Goal: Information Seeking & Learning: Learn about a topic

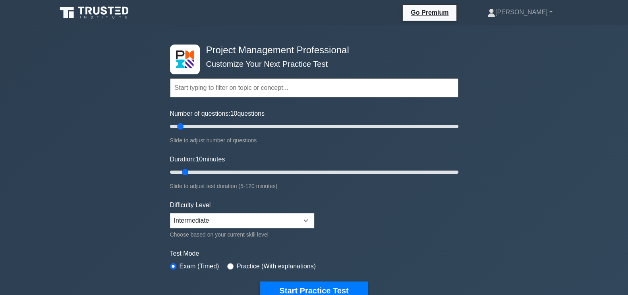
click at [213, 131] on div "Number of questions: 10 questions Slide to adjust number of questions" at bounding box center [314, 127] width 289 height 36
click at [227, 130] on input "Number of questions: 10 questions" at bounding box center [314, 127] width 289 height 10
click at [216, 128] on input "Number of questions: 40 questions" at bounding box center [314, 127] width 289 height 10
type input "30"
click at [211, 125] on input "Number of questions: 30 questions" at bounding box center [314, 127] width 289 height 10
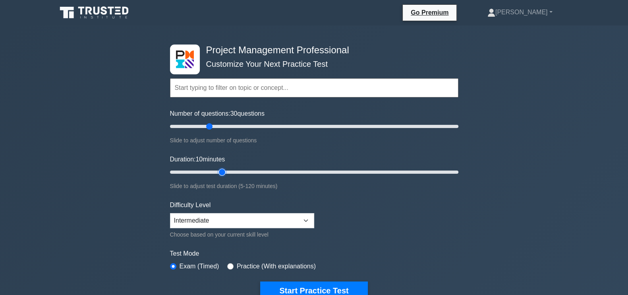
click at [224, 173] on input "Duration: 10 minutes" at bounding box center [314, 172] width 289 height 10
type input "30"
click at [239, 170] on input "Duration: 30 minutes" at bounding box center [314, 172] width 289 height 10
click at [322, 289] on button "Start Practice Test" at bounding box center [313, 290] width 107 height 18
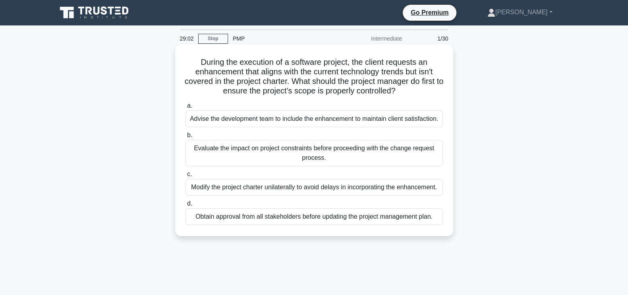
click at [335, 159] on div "Evaluate the impact on project constraints before proceeding with the change re…" at bounding box center [315, 153] width 258 height 26
click at [186, 138] on input "b. Evaluate the impact on project constraints before proceeding with the change…" at bounding box center [186, 135] width 0 height 5
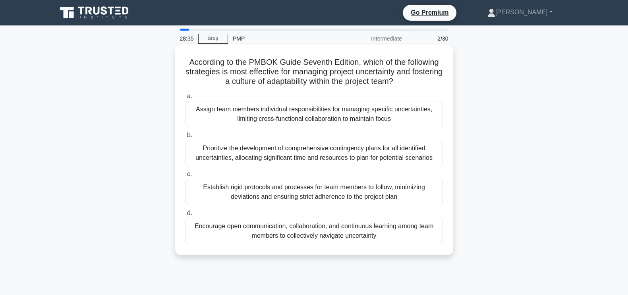
click at [366, 153] on div "Prioritize the development of comprehensive contingency plans for all identifie…" at bounding box center [315, 153] width 258 height 26
click at [186, 138] on input "b. Prioritize the development of comprehensive contingency plans for all identi…" at bounding box center [186, 135] width 0 height 5
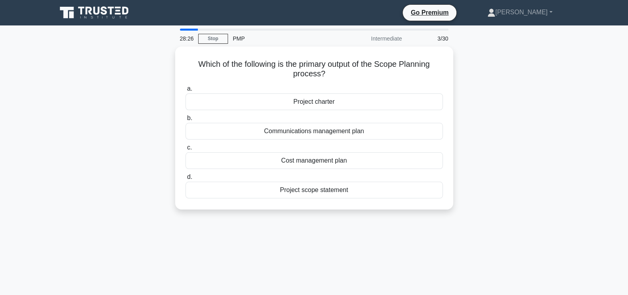
drag, startPoint x: 342, startPoint y: 74, endPoint x: 163, endPoint y: 61, distance: 178.9
click at [163, 61] on div "Which of the following is the primary output of the Scope Planning process? .sp…" at bounding box center [314, 132] width 525 height 172
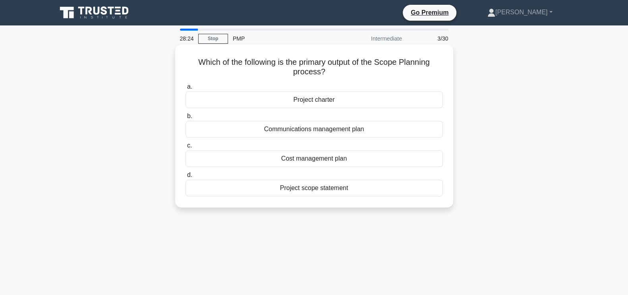
copy h5 "Which of the following is the primary output of the Scope Planning process?"
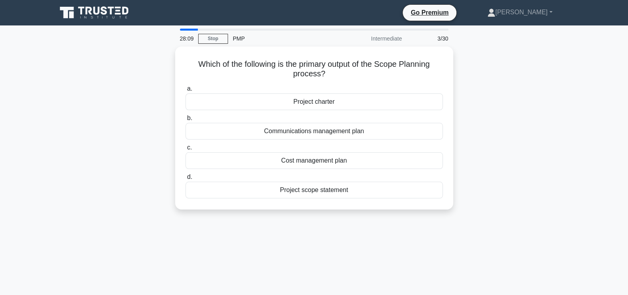
click at [614, 167] on main "28:09 Stop PMP Intermediate 3/30 Which of the following is the primary output o…" at bounding box center [314, 227] width 628 height 404
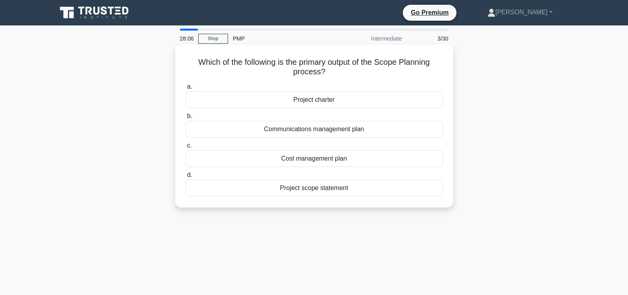
click at [384, 189] on div "Project scope statement" at bounding box center [315, 188] width 258 height 17
click at [186, 178] on input "d. Project scope statement" at bounding box center [186, 174] width 0 height 5
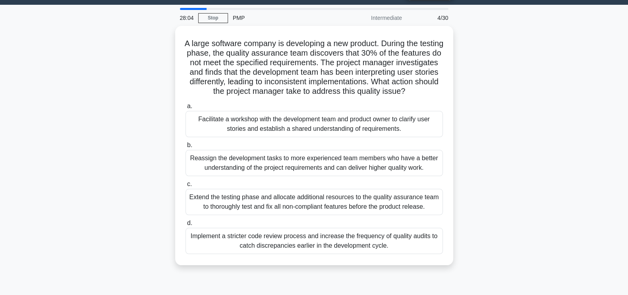
scroll to position [26, 0]
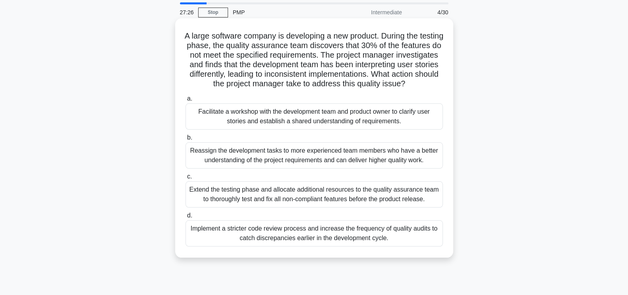
click at [401, 120] on div "Facilitate a workshop with the development team and product owner to clarify us…" at bounding box center [315, 116] width 258 height 26
click at [186, 101] on input "a. Facilitate a workshop with the development team and product owner to clarify…" at bounding box center [186, 98] width 0 height 5
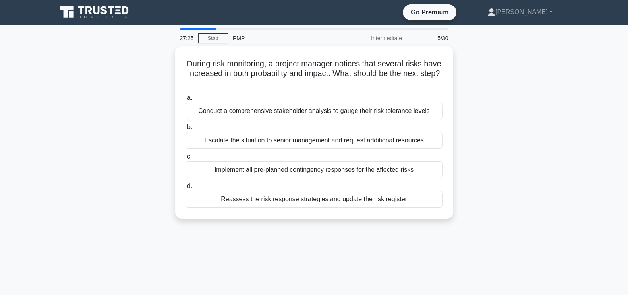
scroll to position [0, 0]
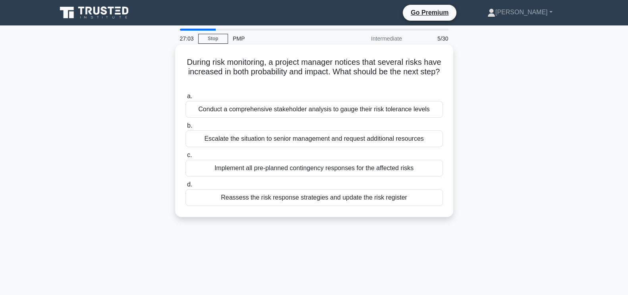
click at [316, 198] on div "Reassess the risk response strategies and update the risk register" at bounding box center [315, 197] width 258 height 17
click at [186, 187] on input "d. Reassess the risk response strategies and update the risk register" at bounding box center [186, 184] width 0 height 5
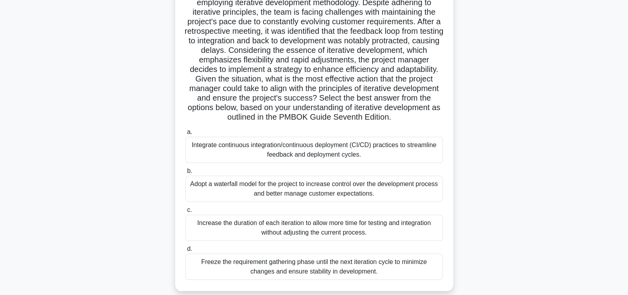
scroll to position [76, 0]
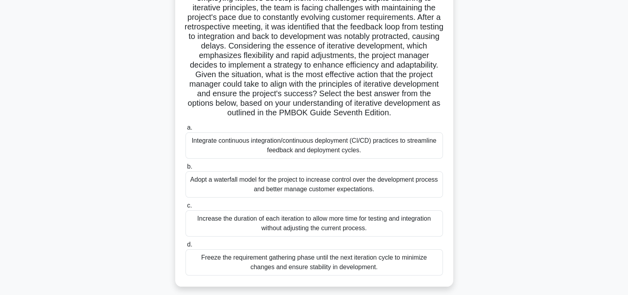
drag, startPoint x: 628, startPoint y: 139, endPoint x: 630, endPoint y: 147, distance: 8.2
click at [628, 147] on html "Go Premium Hein" at bounding box center [314, 138] width 628 height 429
click at [515, 116] on div ".spinner_0XTQ{transform-origin:center;animation:spinner_y6GP .75s linear infini…" at bounding box center [314, 133] width 525 height 325
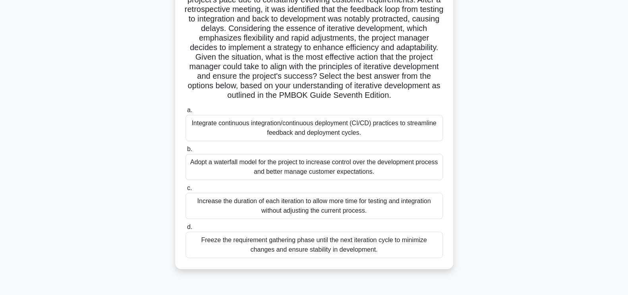
click at [340, 128] on div "Integrate continuous integration/continuous deployment (CI/CD) practices to str…" at bounding box center [315, 128] width 258 height 26
click at [186, 113] on input "a. Integrate continuous integration/continuous deployment (CI/CD) practices to …" at bounding box center [186, 110] width 0 height 5
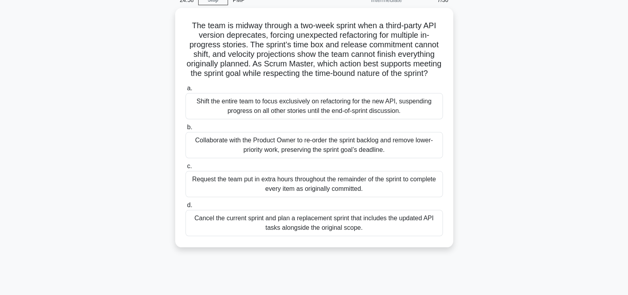
scroll to position [41, 0]
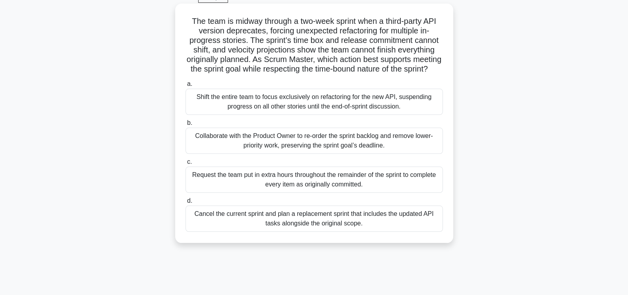
click at [312, 151] on div "Collaborate with the Product Owner to re-order the sprint backlog and remove lo…" at bounding box center [315, 141] width 258 height 26
click at [186, 126] on input "b. Collaborate with the Product Owner to re-order the sprint backlog and remove…" at bounding box center [186, 122] width 0 height 5
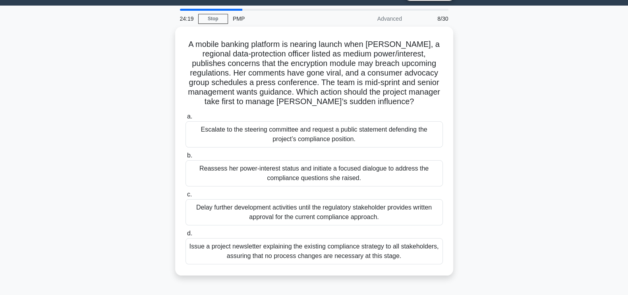
scroll to position [30, 0]
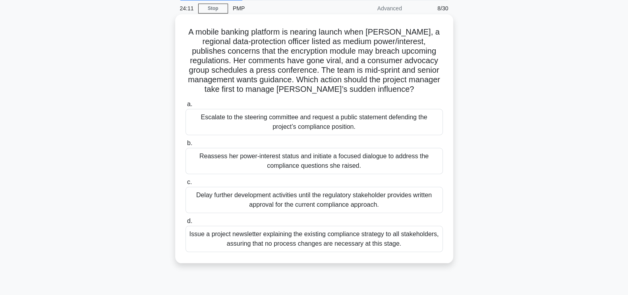
click at [420, 158] on div "Reassess her power-interest status and initiate a focused dialogue to address t…" at bounding box center [315, 161] width 258 height 26
click at [186, 146] on input "b. Reassess her power-interest status and initiate a focused dialogue to addres…" at bounding box center [186, 143] width 0 height 5
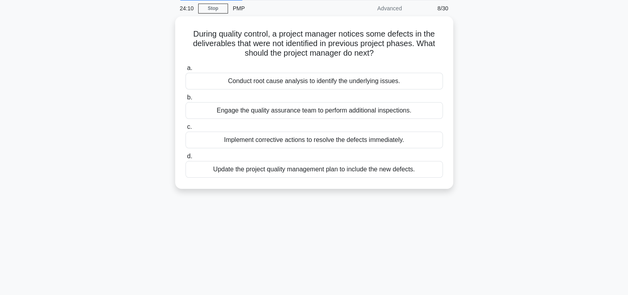
scroll to position [0, 0]
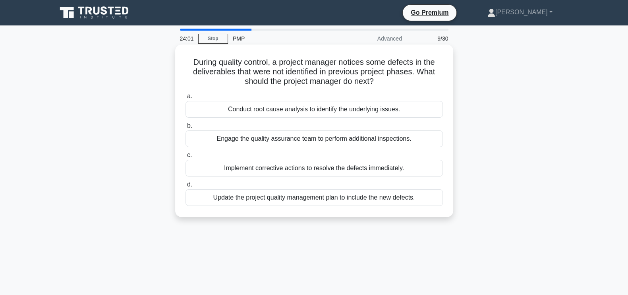
drag, startPoint x: 372, startPoint y: 83, endPoint x: 181, endPoint y: 47, distance: 194.2
click at [181, 47] on div "During quality control, a project manager notices some defects in the deliverab…" at bounding box center [314, 131] width 278 height 172
click at [432, 86] on h5 "During quality control, a project manager notices some defects in the deliverab…" at bounding box center [314, 71] width 259 height 29
click at [345, 110] on div "Conduct root cause analysis to identify the underlying issues." at bounding box center [315, 109] width 258 height 17
click at [186, 99] on input "a. Conduct root cause analysis to identify the underlying issues." at bounding box center [186, 96] width 0 height 5
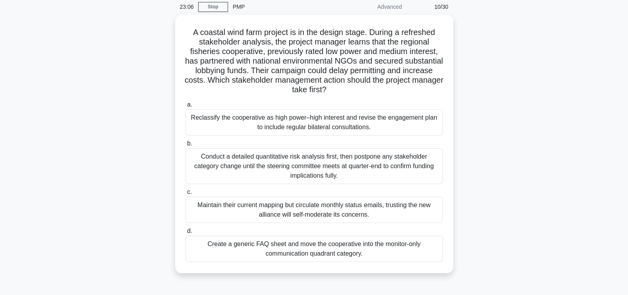
scroll to position [39, 0]
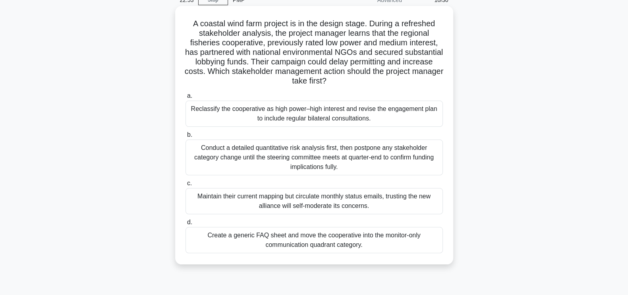
click at [333, 118] on div "Reclassify the cooperative as high power–high interest and revise the engagemen…" at bounding box center [315, 114] width 258 height 26
click at [186, 99] on input "a. Reclassify the cooperative as high power–high interest and revise the engage…" at bounding box center [186, 95] width 0 height 5
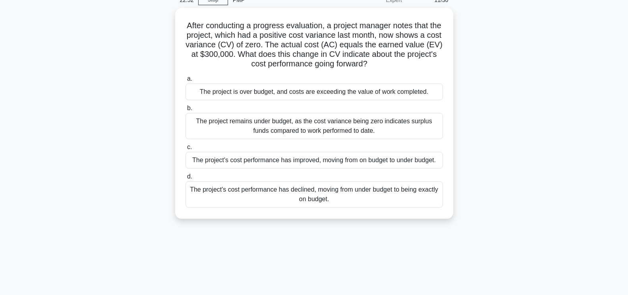
scroll to position [0, 0]
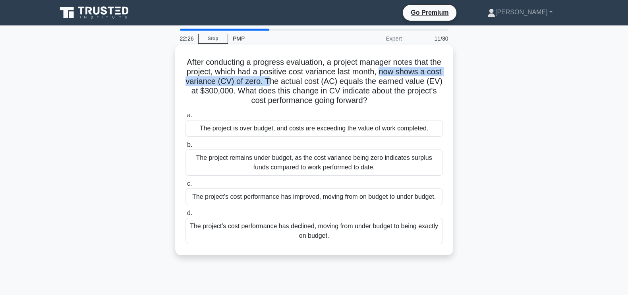
drag, startPoint x: 397, startPoint y: 74, endPoint x: 285, endPoint y: 83, distance: 112.8
click at [285, 83] on h5 "After conducting a progress evaluation, a project manager notes that the projec…" at bounding box center [314, 81] width 259 height 48
click at [415, 106] on h5 "After conducting a progress evaluation, a project manager notes that the projec…" at bounding box center [314, 81] width 259 height 48
click at [382, 232] on div "The project's cost performance has declined, moving from under budget to being …" at bounding box center [315, 231] width 258 height 26
click at [186, 216] on input "d. The project's cost performance has declined, moving from under budget to bei…" at bounding box center [186, 213] width 0 height 5
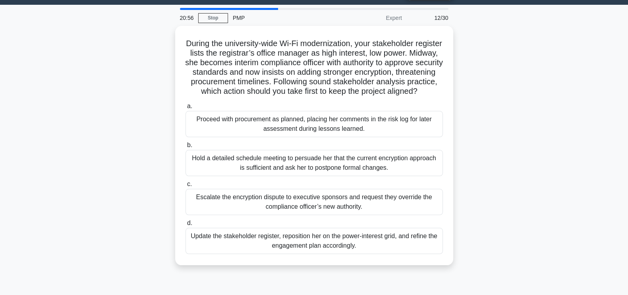
scroll to position [31, 0]
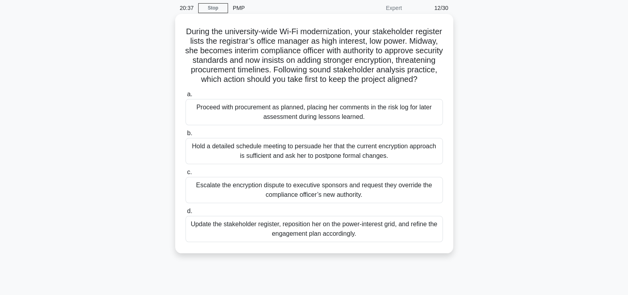
click at [361, 237] on div "Update the stakeholder register, reposition her on the power-interest grid, and…" at bounding box center [315, 229] width 258 height 26
click at [186, 214] on input "d. Update the stakeholder register, reposition her on the power-interest grid, …" at bounding box center [186, 211] width 0 height 5
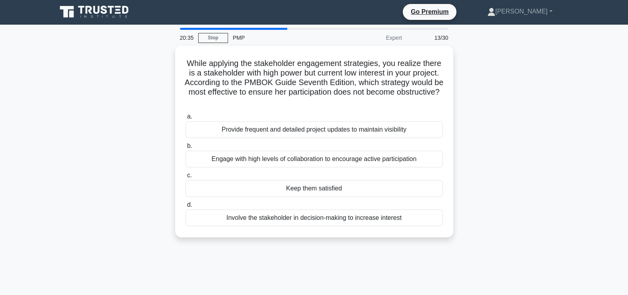
scroll to position [0, 0]
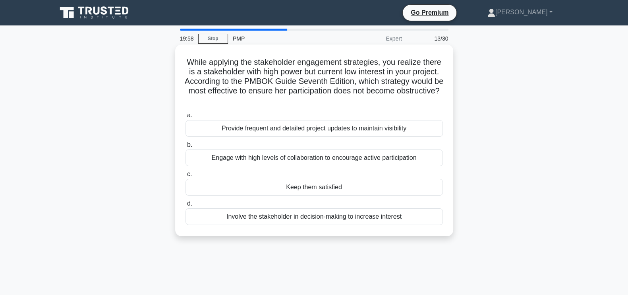
click at [333, 186] on div "Keep them satisfied" at bounding box center [315, 187] width 258 height 17
click at [186, 177] on input "c. Keep them satisfied" at bounding box center [186, 174] width 0 height 5
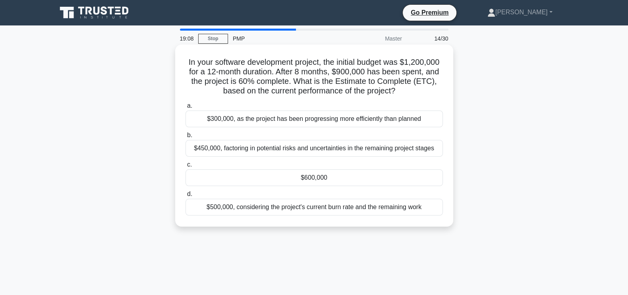
click at [342, 179] on div "$600,000" at bounding box center [315, 177] width 258 height 17
click at [186, 167] on input "c. $600,000" at bounding box center [186, 164] width 0 height 5
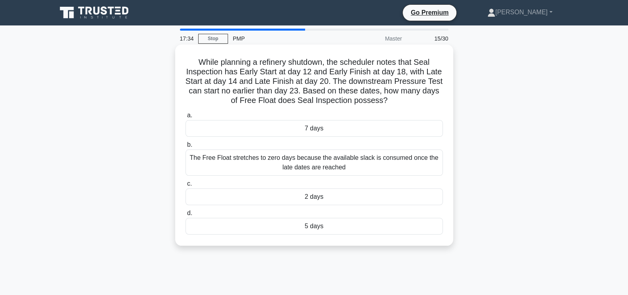
click at [328, 225] on div "5 days" at bounding box center [315, 226] width 258 height 17
click at [186, 216] on input "d. 5 days" at bounding box center [186, 213] width 0 height 5
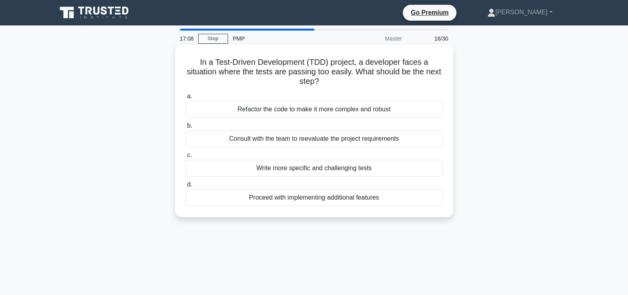
click at [419, 109] on div "Refactor the code to make it more complex and robust" at bounding box center [315, 109] width 258 height 17
click at [186, 99] on input "a. Refactor the code to make it more complex and robust" at bounding box center [186, 96] width 0 height 5
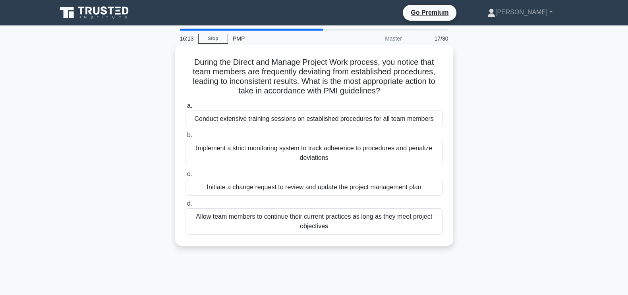
click at [346, 119] on div "Conduct extensive training sessions on established procedures for all team memb…" at bounding box center [315, 118] width 258 height 17
click at [186, 108] on input "a. Conduct extensive training sessions on established procedures for all team m…" at bounding box center [186, 105] width 0 height 5
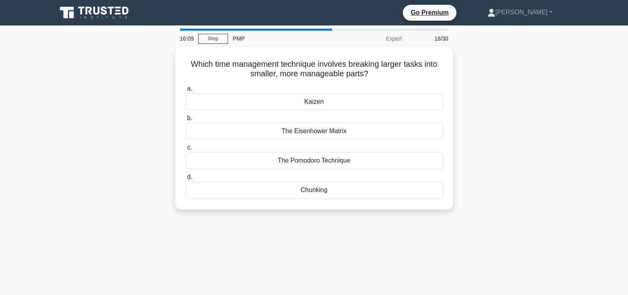
scroll to position [6, 0]
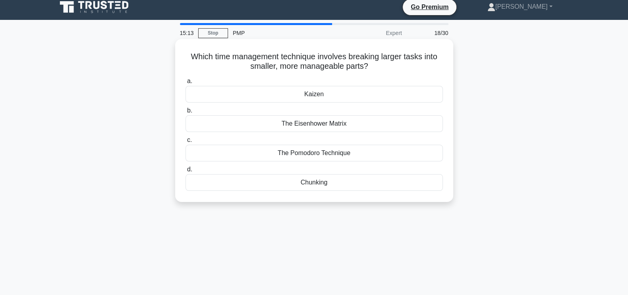
click at [337, 181] on div "Chunking" at bounding box center [315, 182] width 258 height 17
click at [186, 172] on input "d. Chunking" at bounding box center [186, 169] width 0 height 5
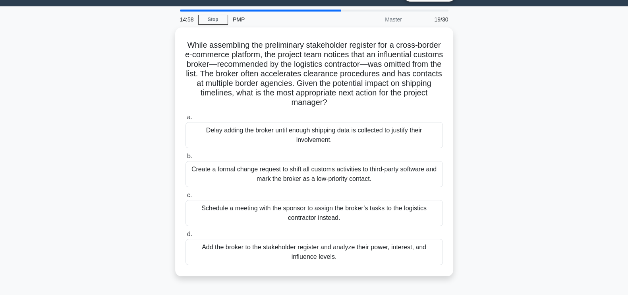
scroll to position [32, 0]
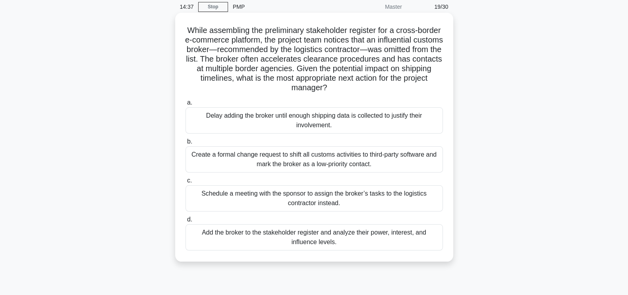
click at [354, 241] on div "Add the broker to the stakeholder register and analyze their power, interest, a…" at bounding box center [315, 237] width 258 height 26
click at [186, 222] on input "d. Add the broker to the stakeholder register and analyze their power, interest…" at bounding box center [186, 219] width 0 height 5
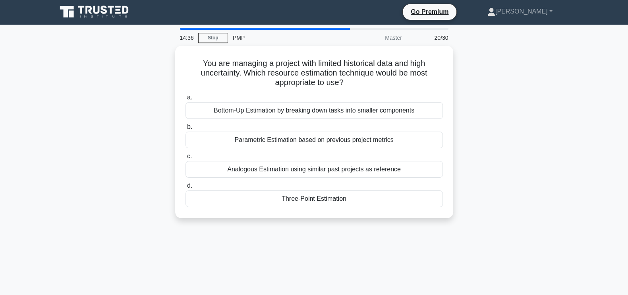
scroll to position [0, 0]
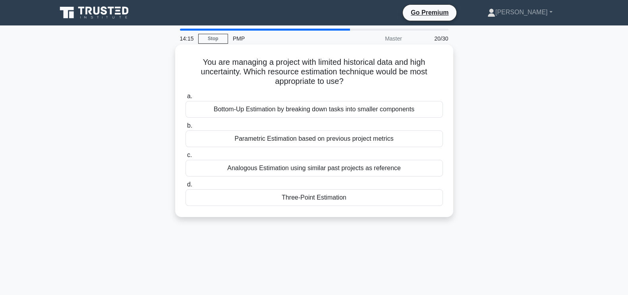
click at [331, 110] on div "Bottom-Up Estimation by breaking down tasks into smaller components" at bounding box center [315, 109] width 258 height 17
click at [186, 99] on input "a. Bottom-Up Estimation by breaking down tasks into smaller components" at bounding box center [186, 96] width 0 height 5
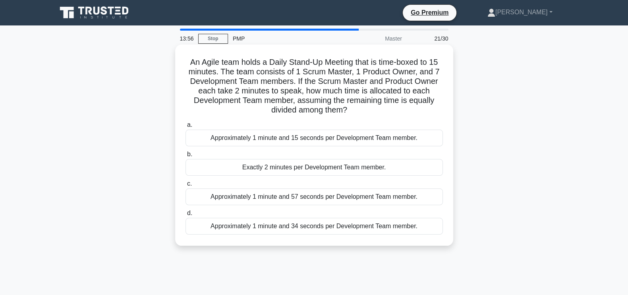
click at [382, 225] on div "Approximately 1 minute and 34 seconds per Development Team member." at bounding box center [315, 226] width 258 height 17
click at [186, 216] on input "d. Approximately 1 minute and 34 seconds per Development Team member." at bounding box center [186, 213] width 0 height 5
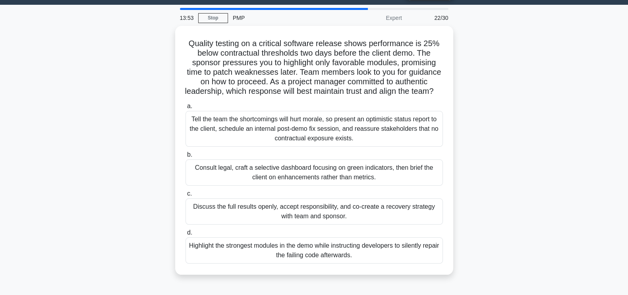
scroll to position [23, 0]
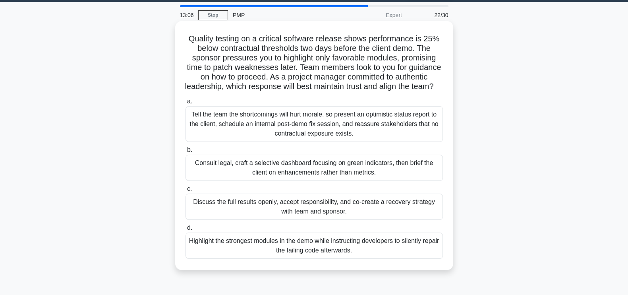
click at [407, 217] on div "Discuss the full results openly, accept responsibility, and co-create a recover…" at bounding box center [315, 207] width 258 height 26
click at [186, 192] on input "c. Discuss the full results openly, accept responsibility, and co-create a reco…" at bounding box center [186, 188] width 0 height 5
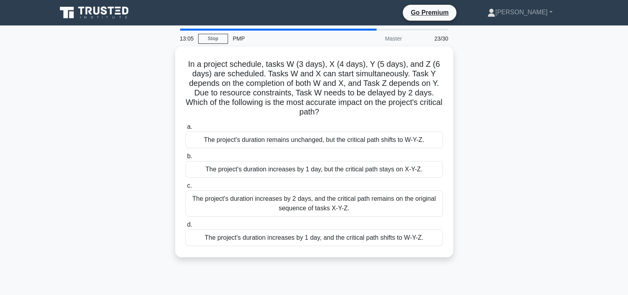
scroll to position [0, 0]
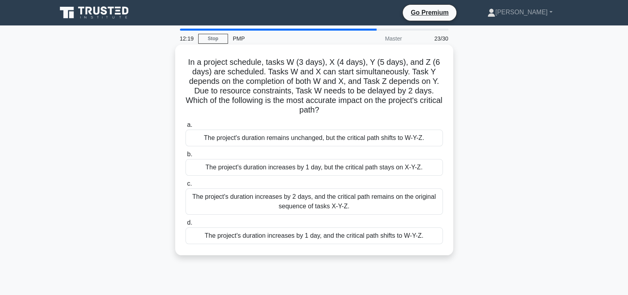
click at [315, 203] on div "The project's duration increases by 2 days, and the critical path remains on th…" at bounding box center [315, 201] width 258 height 26
click at [186, 186] on input "c. The project's duration increases by 2 days, and the critical path remains on…" at bounding box center [186, 183] width 0 height 5
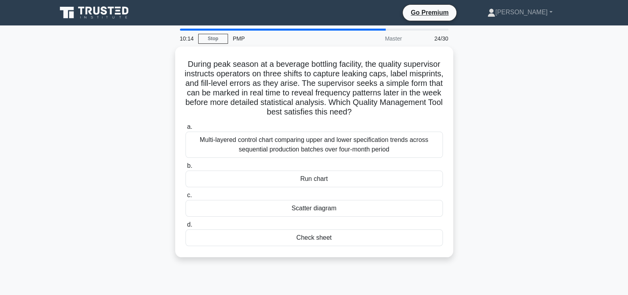
scroll to position [10, 0]
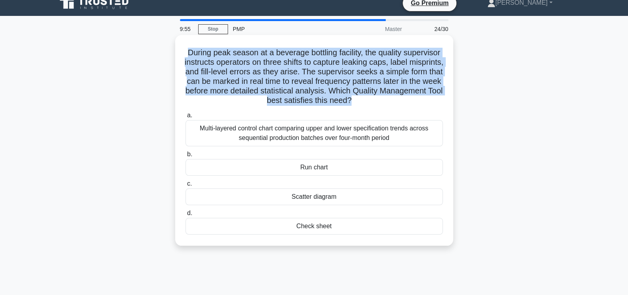
drag, startPoint x: 411, startPoint y: 100, endPoint x: 199, endPoint y: 47, distance: 218.8
click at [199, 48] on h5 "During peak season at a beverage bottling facility, the quality supervisor inst…" at bounding box center [314, 77] width 259 height 58
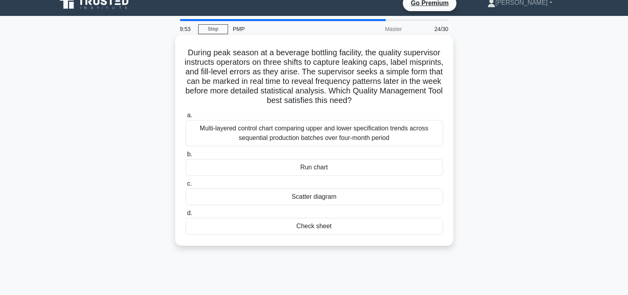
click at [436, 102] on h5 "During peak season at a beverage bottling facility, the quality supervisor inst…" at bounding box center [314, 77] width 259 height 58
click at [352, 166] on div "Run chart" at bounding box center [315, 167] width 258 height 17
click at [186, 157] on input "b. Run chart" at bounding box center [186, 154] width 0 height 5
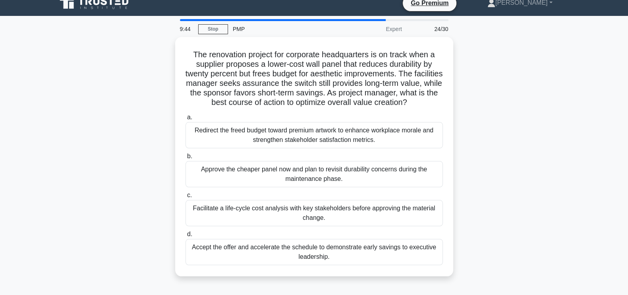
scroll to position [0, 0]
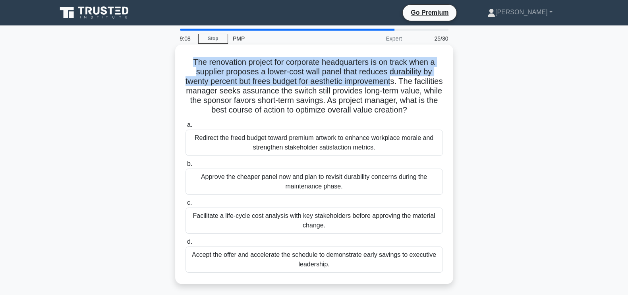
drag, startPoint x: 187, startPoint y: 59, endPoint x: 409, endPoint y: 86, distance: 224.2
click at [409, 86] on h5 "The renovation project for corporate headquarters is on track when a supplier p…" at bounding box center [314, 86] width 259 height 58
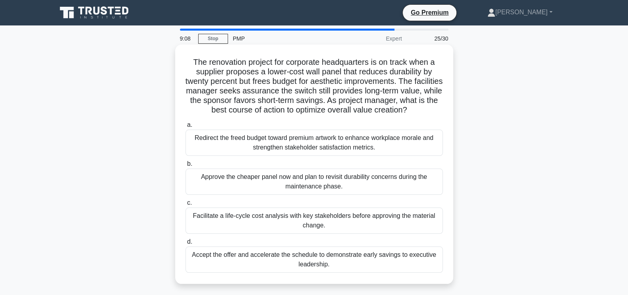
click at [421, 98] on h5 "The renovation project for corporate headquarters is on track when a supplier p…" at bounding box center [314, 86] width 259 height 58
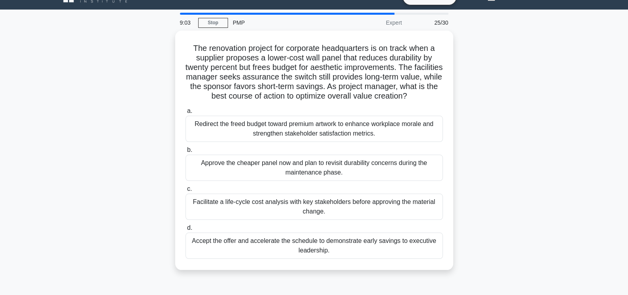
scroll to position [19, 0]
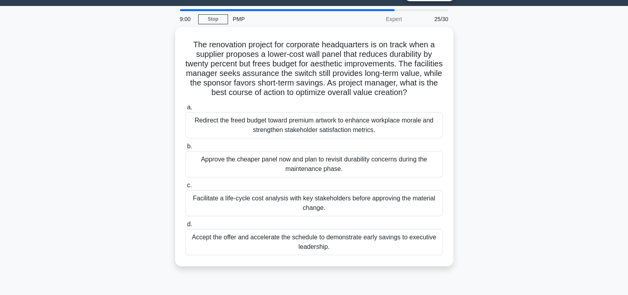
drag, startPoint x: 278, startPoint y: 70, endPoint x: 453, endPoint y: 88, distance: 176.6
click at [453, 88] on div "The renovation project for corporate headquarters is on track when a supplier p…" at bounding box center [314, 151] width 525 height 249
click at [518, 110] on div "The renovation project for corporate headquarters is on track when a supplier p…" at bounding box center [314, 151] width 525 height 249
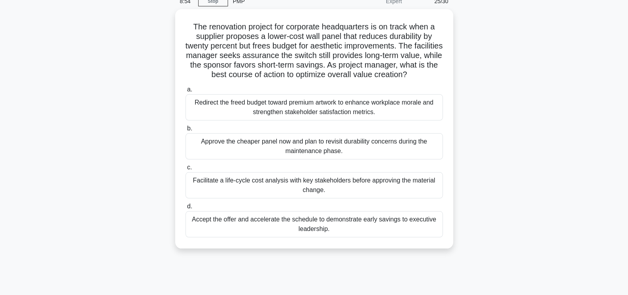
scroll to position [43, 0]
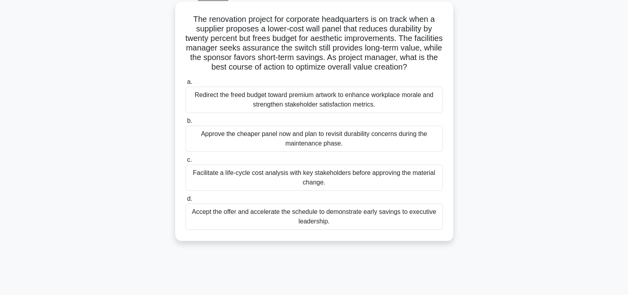
click at [355, 182] on div "Facilitate a life-cycle cost analysis with key stakeholders before approving th…" at bounding box center [315, 178] width 258 height 26
click at [186, 163] on input "c. Facilitate a life-cycle cost analysis with key stakeholders before approving…" at bounding box center [186, 159] width 0 height 5
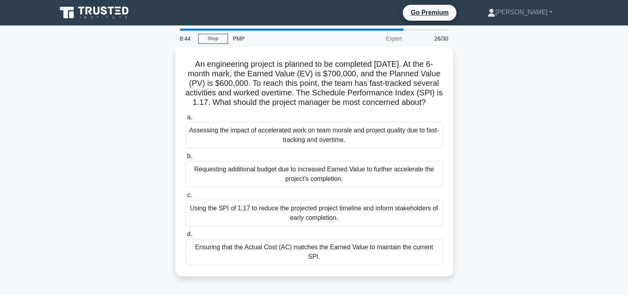
scroll to position [16, 0]
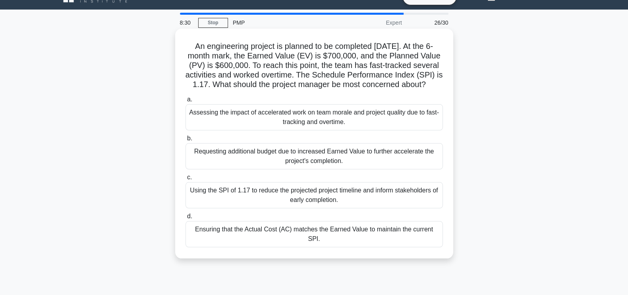
click at [413, 127] on div "Assessing the impact of accelerated work on team morale and project quality due…" at bounding box center [315, 117] width 258 height 26
click at [186, 102] on input "a. Assessing the impact of accelerated work on team morale and project quality …" at bounding box center [186, 99] width 0 height 5
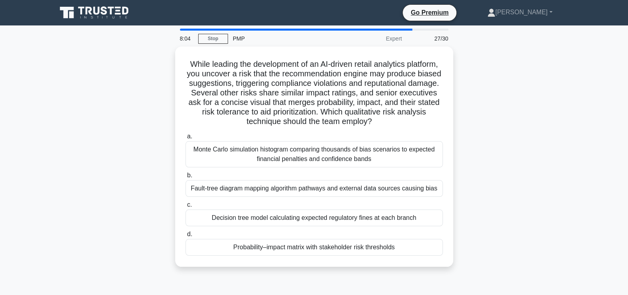
scroll to position [12, 0]
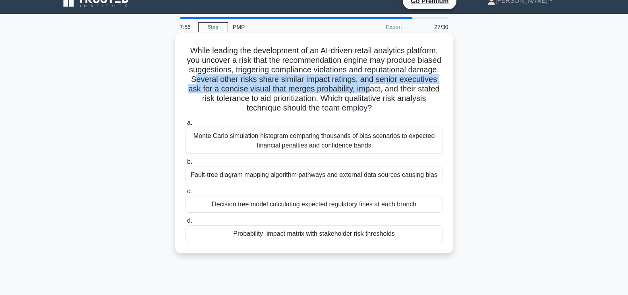
drag, startPoint x: 231, startPoint y: 81, endPoint x: 413, endPoint y: 87, distance: 181.7
click at [413, 87] on h5 "While leading the development of an AI-driven retail analytics platform, you un…" at bounding box center [314, 80] width 259 height 68
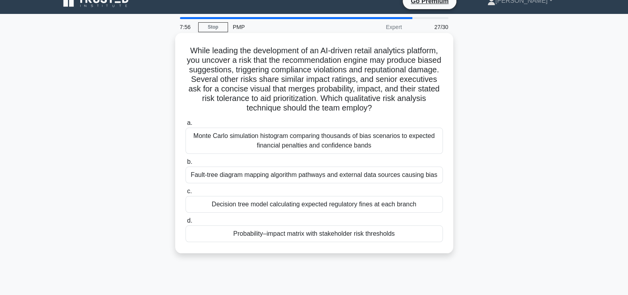
click at [411, 106] on h5 "While leading the development of an AI-driven retail analytics platform, you un…" at bounding box center [314, 80] width 259 height 68
click at [286, 140] on div "Monte Carlo simulation histogram comparing thousands of bias scenarios to expec…" at bounding box center [315, 141] width 258 height 26
click at [186, 126] on input "a. Monte Carlo simulation histogram comparing thousands of bias scenarios to ex…" at bounding box center [186, 122] width 0 height 5
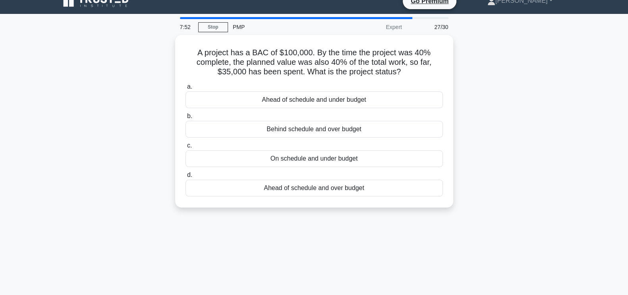
scroll to position [0, 0]
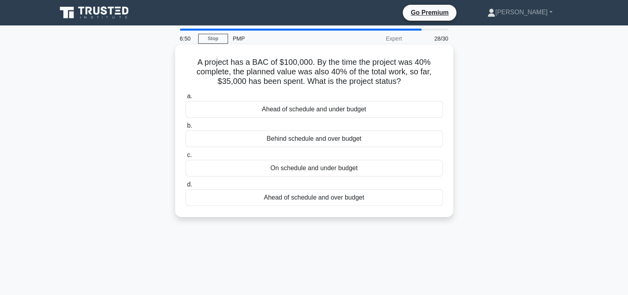
click at [370, 166] on div "On schedule and under budget" at bounding box center [315, 168] width 258 height 17
click at [186, 158] on input "c. On schedule and under budget" at bounding box center [186, 155] width 0 height 5
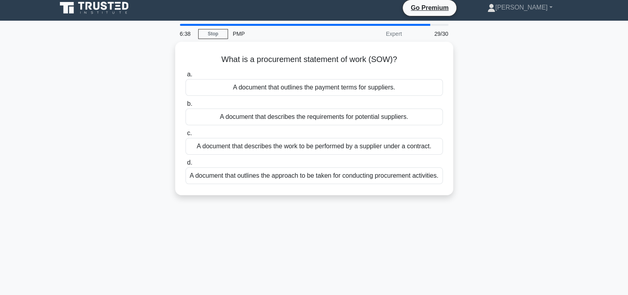
scroll to position [6, 0]
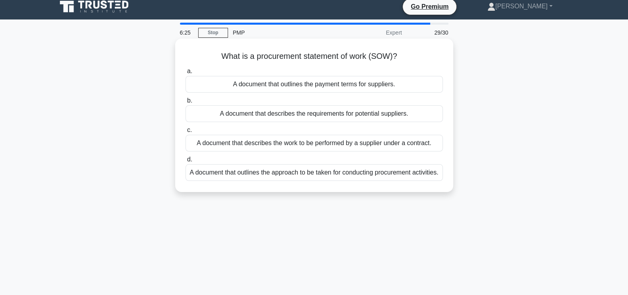
click at [289, 181] on div "A document that outlines the approach to be taken for conducting procurement ac…" at bounding box center [315, 172] width 258 height 17
click at [186, 162] on input "d. A document that outlines the approach to be taken for conducting procurement…" at bounding box center [186, 159] width 0 height 5
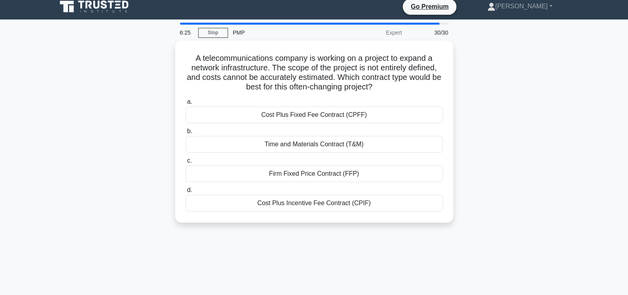
scroll to position [0, 0]
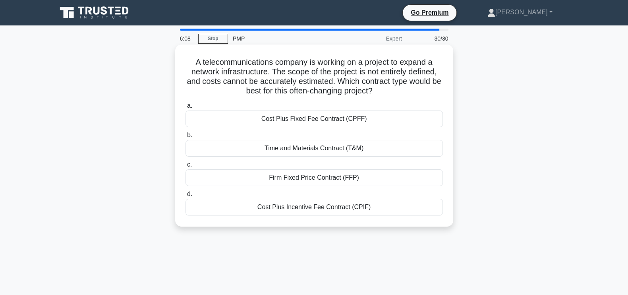
click at [351, 209] on div "Cost Plus Incentive Fee Contract (CPIF)" at bounding box center [315, 207] width 258 height 17
click at [186, 197] on input "d. Cost Plus Incentive Fee Contract (CPIF)" at bounding box center [186, 194] width 0 height 5
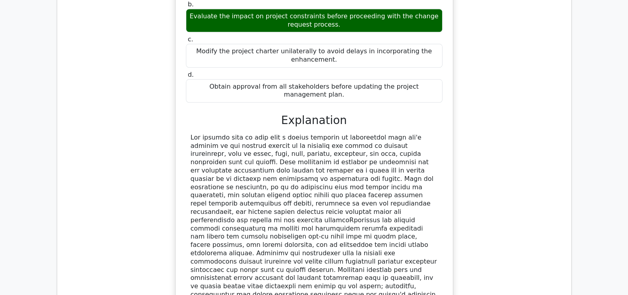
scroll to position [1341, 0]
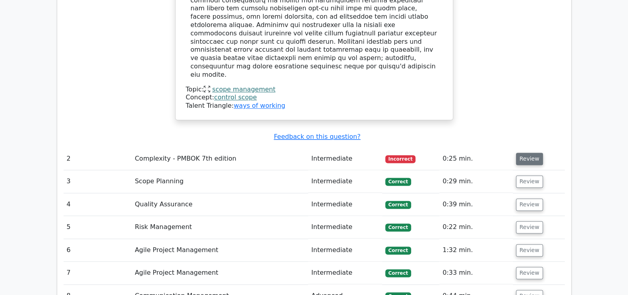
click at [523, 153] on button "Review" at bounding box center [529, 159] width 27 height 12
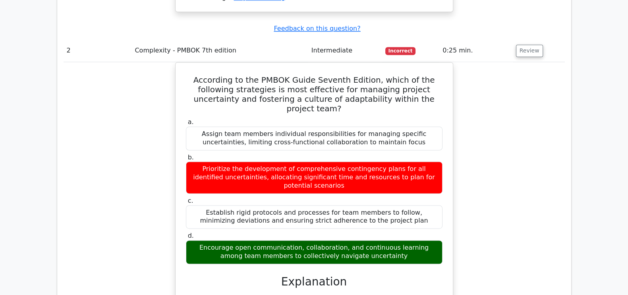
scroll to position [1465, 0]
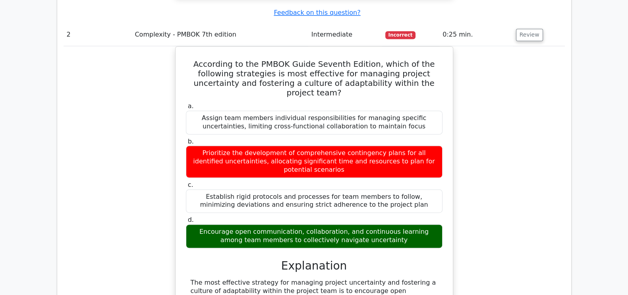
drag, startPoint x: 244, startPoint y: 184, endPoint x: 172, endPoint y: 164, distance: 74.7
click at [172, 164] on div "According to the PMBOK Guide Seventh Edition, which of the following strategies…" at bounding box center [315, 270] width 502 height 448
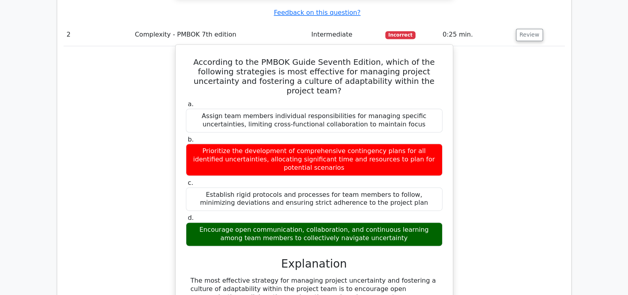
copy div "The most effective strategy for managing project uncertainty and fostering a cu…"
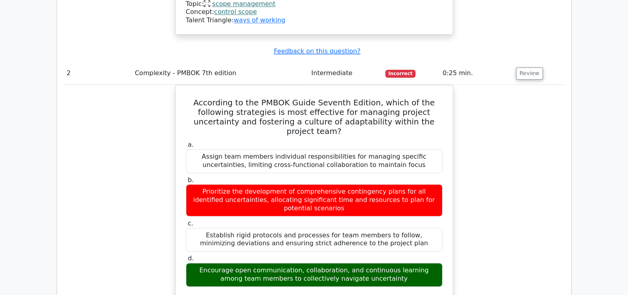
scroll to position [1404, 0]
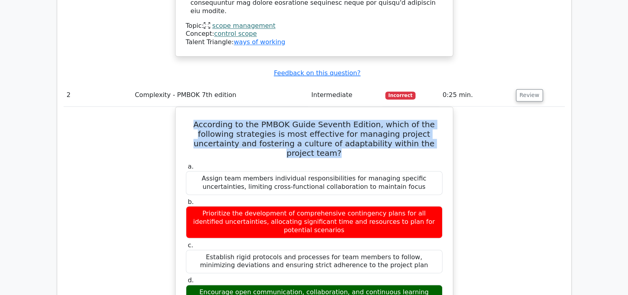
drag, startPoint x: 425, startPoint y: 45, endPoint x: 167, endPoint y: 21, distance: 259.5
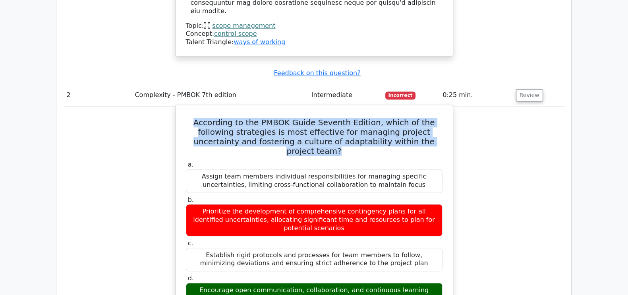
copy h5 "According to the PMBOK Guide Seventh Edition, which of the following strategies…"
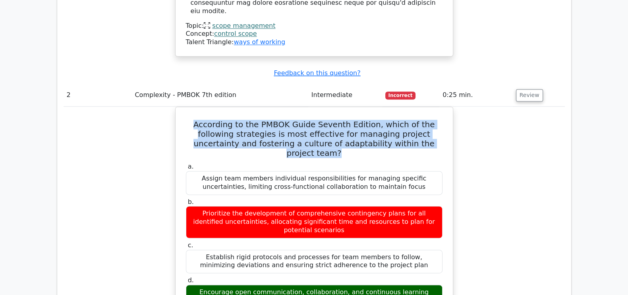
drag, startPoint x: 389, startPoint y: 182, endPoint x: 164, endPoint y: 173, distance: 225.1
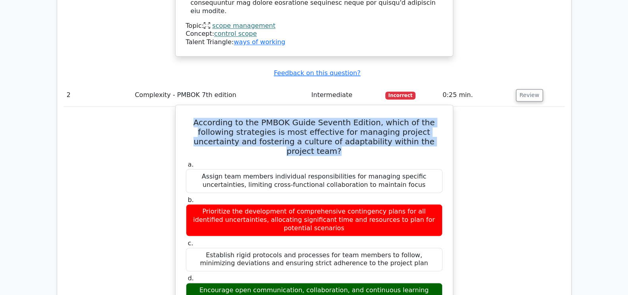
copy div "Encourage open communication, collaboration, and continuous learning among team…"
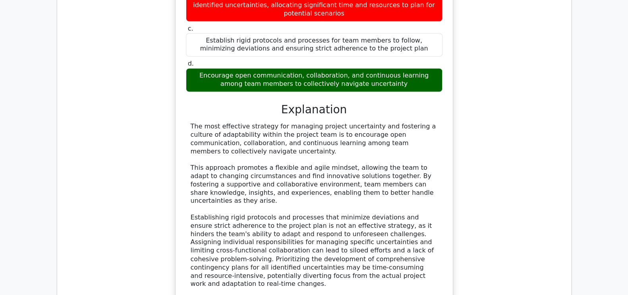
scroll to position [1813, 0]
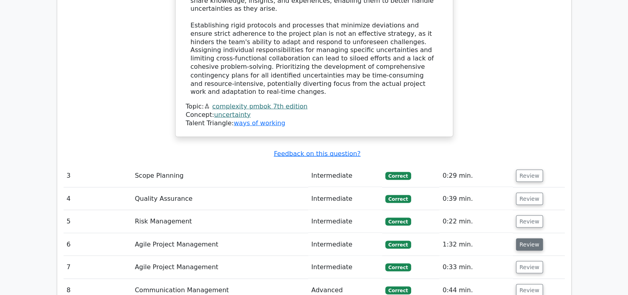
click at [525, 238] on button "Review" at bounding box center [529, 244] width 27 height 12
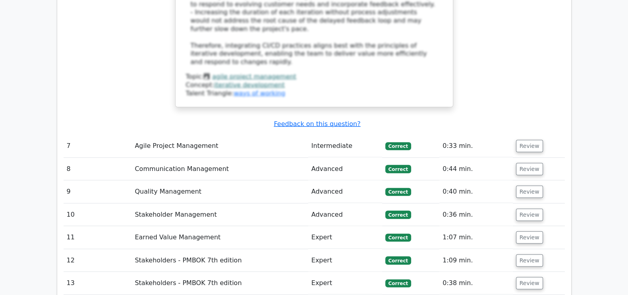
scroll to position [2533, 0]
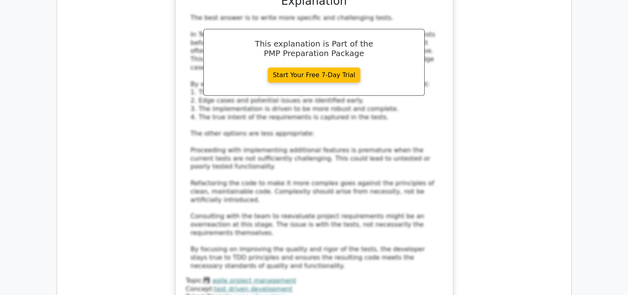
scroll to position [3140, 0]
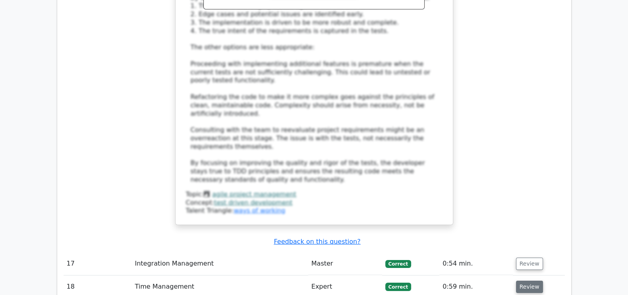
click at [525, 281] on button "Review" at bounding box center [529, 287] width 27 height 12
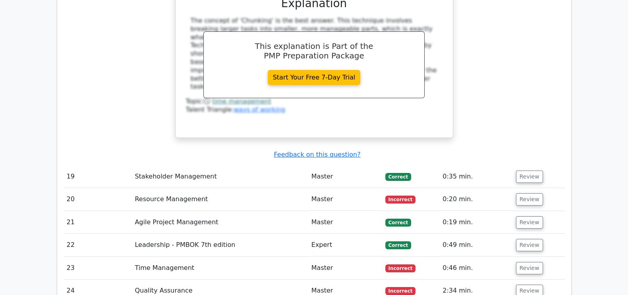
scroll to position [3494, 0]
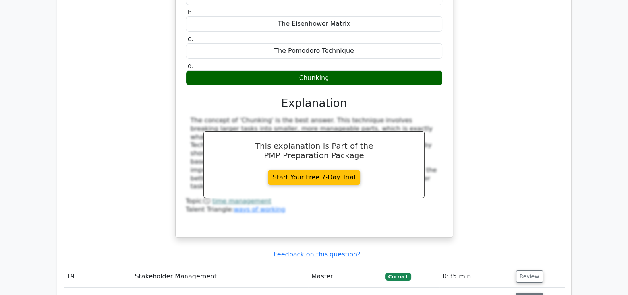
click at [529, 293] on button "Review" at bounding box center [529, 299] width 27 height 12
drag, startPoint x: 360, startPoint y: 168, endPoint x: 252, endPoint y: 159, distance: 108.4
copy h5 "You are managing a project with limited historical data and high uncertainty. W…"
drag, startPoint x: 505, startPoint y: 199, endPoint x: 510, endPoint y: 200, distance: 4.8
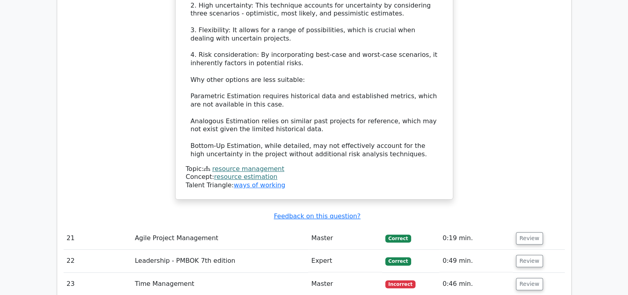
scroll to position [4025, 0]
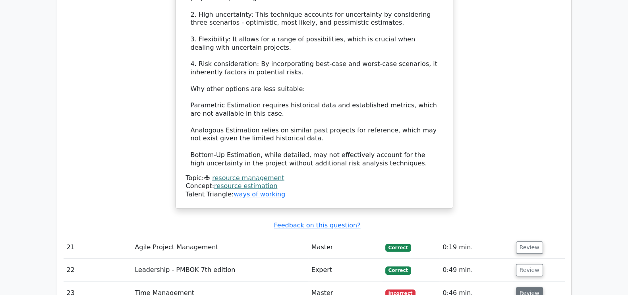
click at [529, 287] on button "Review" at bounding box center [529, 293] width 27 height 12
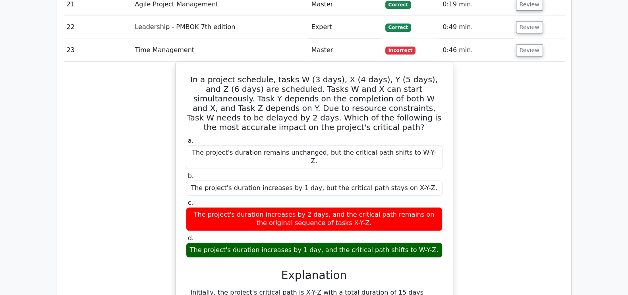
scroll to position [4342, 0]
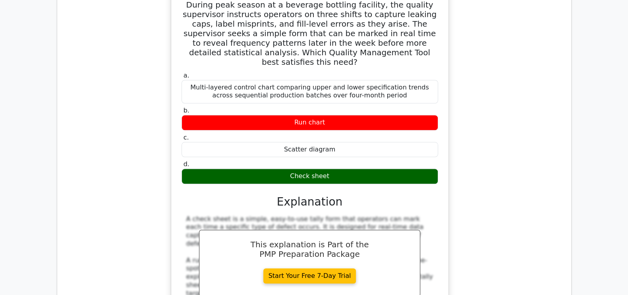
scroll to position [4735, 0]
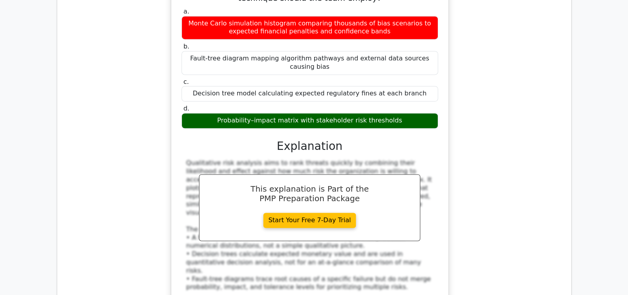
scroll to position [5275, 0]
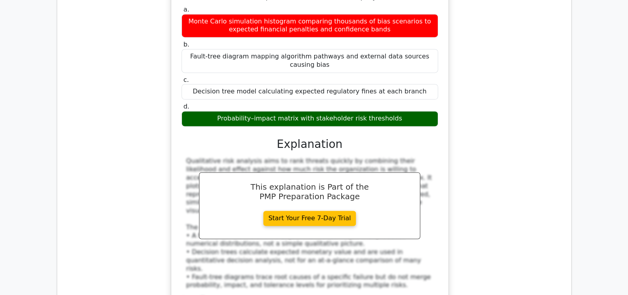
drag, startPoint x: 405, startPoint y: 156, endPoint x: 189, endPoint y: 161, distance: 216.7
copy h5 "What is a procurement statement of work (SOW)?"
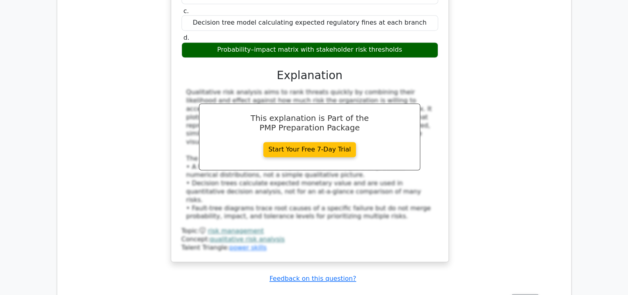
scroll to position [5354, 0]
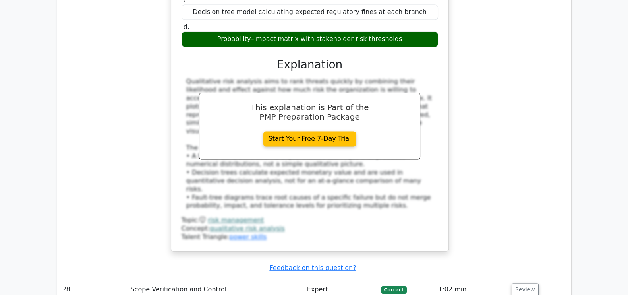
drag, startPoint x: 183, startPoint y: 153, endPoint x: 435, endPoint y: 159, distance: 252.4
copy div "A document that describes the work to be performed by a supplier under a contra…"
drag, startPoint x: 522, startPoint y: 144, endPoint x: 542, endPoint y: 172, distance: 34.8
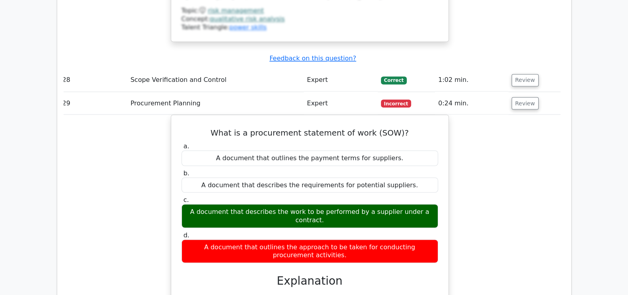
scroll to position [5565, 0]
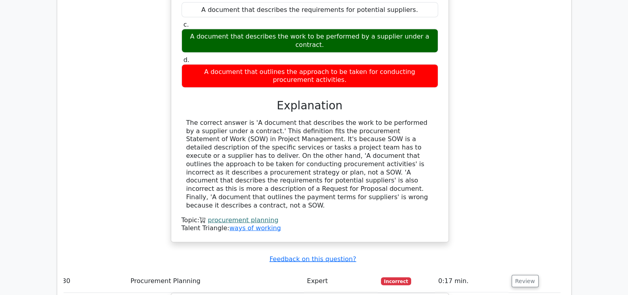
scroll to position [5734, 0]
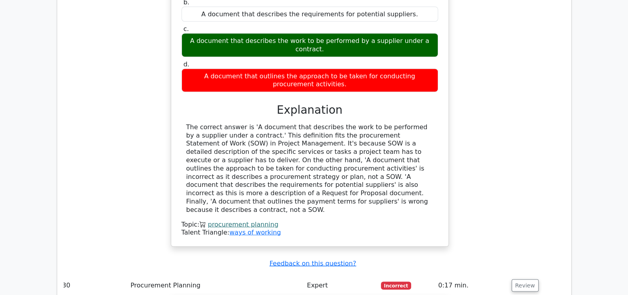
drag, startPoint x: 404, startPoint y: 53, endPoint x: 182, endPoint y: 52, distance: 222.6
drag, startPoint x: 398, startPoint y: 58, endPoint x: 249, endPoint y: 35, distance: 150.9
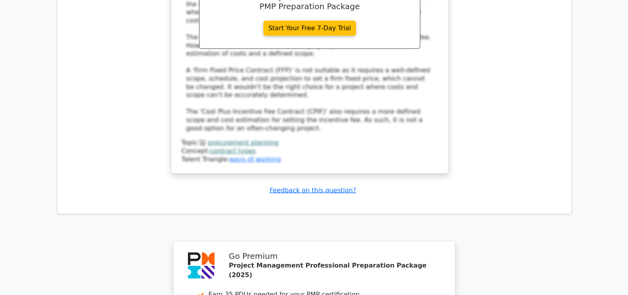
scroll to position [6275, 0]
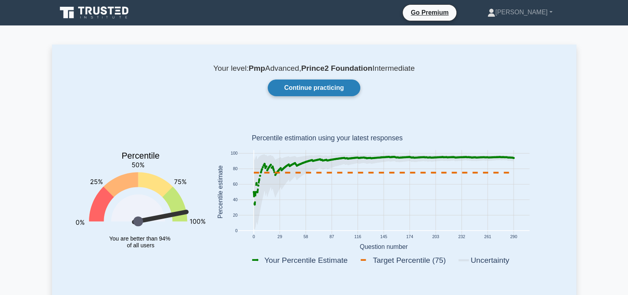
click at [350, 89] on link "Continue practicing" at bounding box center [314, 87] width 92 height 17
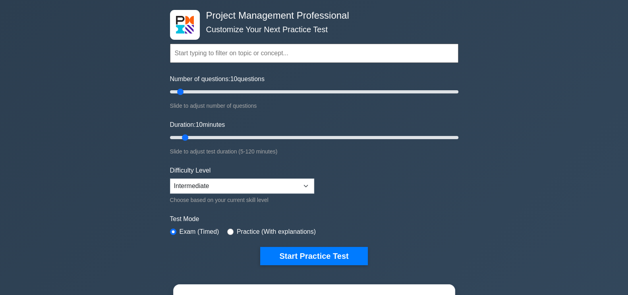
scroll to position [44, 0]
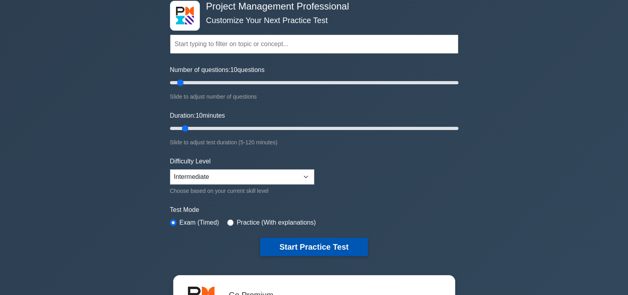
click at [349, 244] on button "Start Practice Test" at bounding box center [313, 247] width 107 height 18
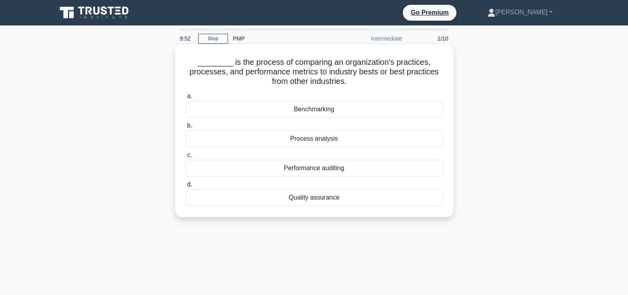
click at [345, 108] on div "Benchmarking" at bounding box center [315, 109] width 258 height 17
click at [186, 99] on input "a. Benchmarking" at bounding box center [186, 96] width 0 height 5
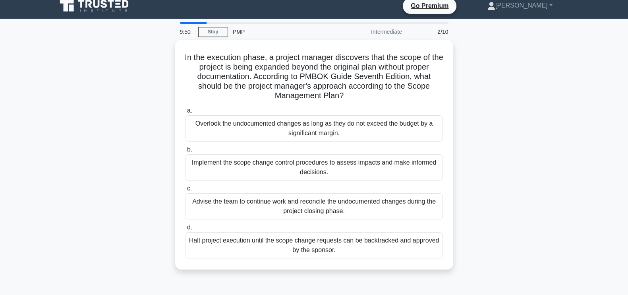
scroll to position [8, 0]
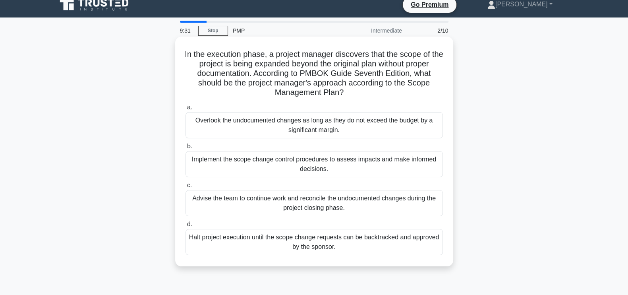
click at [346, 162] on div "Implement the scope change control procedures to assess impacts and make inform…" at bounding box center [315, 164] width 258 height 26
click at [186, 149] on input "b. Implement the scope change control procedures to assess impacts and make inf…" at bounding box center [186, 146] width 0 height 5
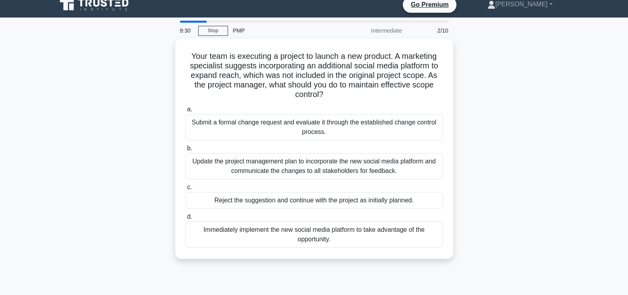
scroll to position [0, 0]
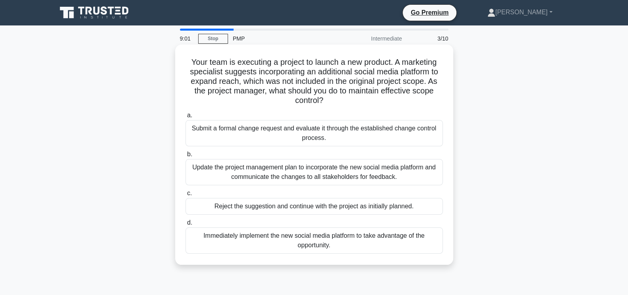
click at [355, 140] on div "Submit a formal change request and evaluate it through the established change c…" at bounding box center [315, 133] width 258 height 26
click at [186, 118] on input "a. Submit a formal change request and evaluate it through the established chang…" at bounding box center [186, 115] width 0 height 5
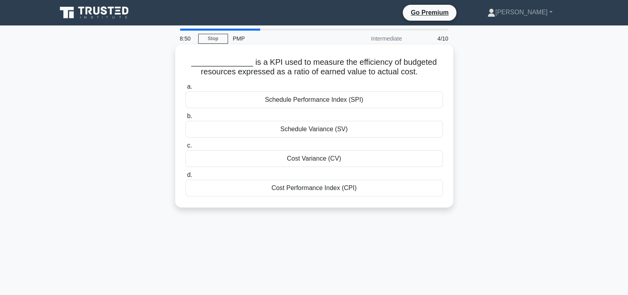
click at [355, 188] on div "Cost Performance Index (CPI)" at bounding box center [315, 188] width 258 height 17
click at [186, 178] on input "d. Cost Performance Index (CPI)" at bounding box center [186, 174] width 0 height 5
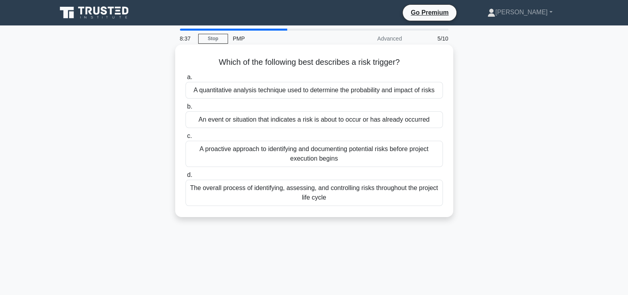
click at [364, 119] on div "An event or situation that indicates a risk is about to occur or has already oc…" at bounding box center [315, 119] width 258 height 17
click at [186, 109] on input "b. An event or situation that indicates a risk is about to occur or has already…" at bounding box center [186, 106] width 0 height 5
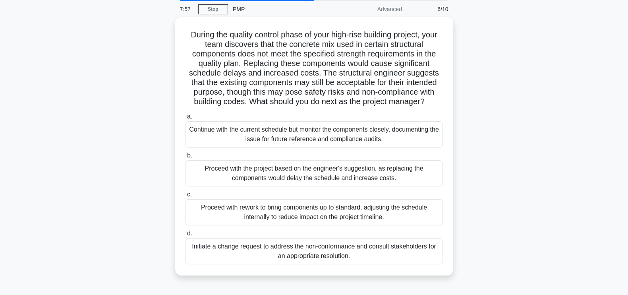
scroll to position [44, 0]
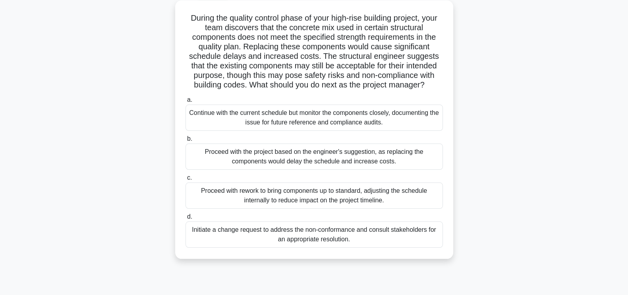
click at [410, 198] on div "Proceed with rework to bring components up to standard, adjusting the schedule …" at bounding box center [315, 195] width 258 height 26
click at [186, 180] on input "c. Proceed with rework to bring components up to standard, adjusting the schedu…" at bounding box center [186, 177] width 0 height 5
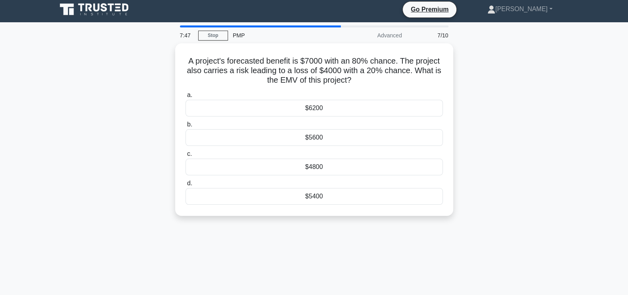
scroll to position [0, 0]
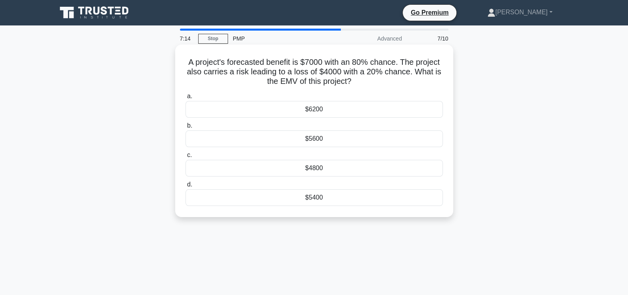
drag, startPoint x: 365, startPoint y: 77, endPoint x: 186, endPoint y: 63, distance: 179.8
click at [186, 63] on h5 "A project's forecasted benefit is $7000 with an 80% chance. The project also ca…" at bounding box center [314, 71] width 259 height 29
copy h5 "A project's forecasted benefit is $7000 with an 80% chance. The project also ca…"
click at [546, 167] on div "A project's forecasted benefit is $7000 with an 80% chance. The project also ca…" at bounding box center [314, 137] width 525 height 182
click at [292, 165] on div "$4800" at bounding box center [315, 168] width 258 height 17
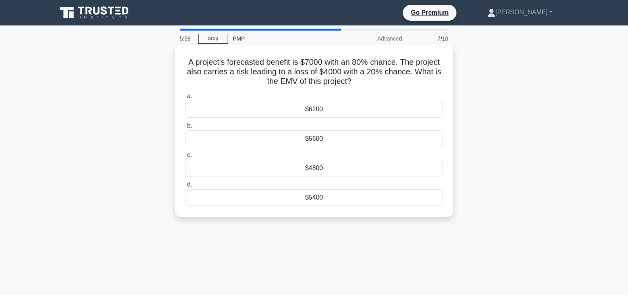
click at [186, 158] on input "c. $4800" at bounding box center [186, 155] width 0 height 5
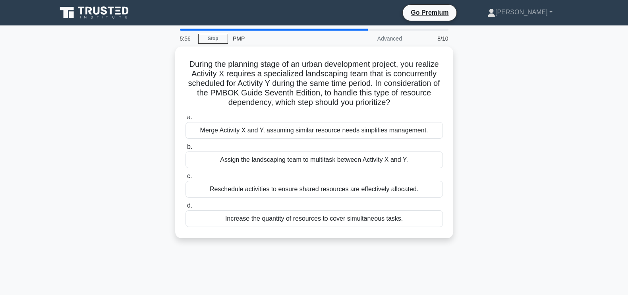
scroll to position [9, 0]
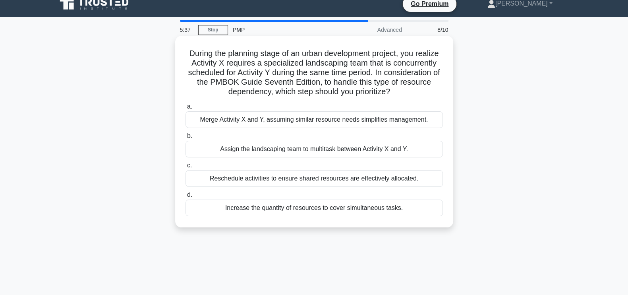
click at [401, 179] on div "Reschedule activities to ensure shared resources are effectively allocated." at bounding box center [315, 178] width 258 height 17
click at [186, 168] on input "c. Reschedule activities to ensure shared resources are effectively allocated." at bounding box center [186, 165] width 0 height 5
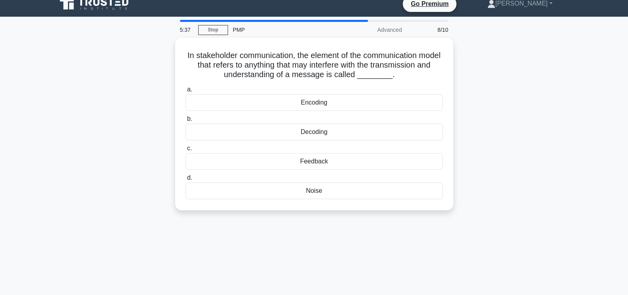
scroll to position [0, 0]
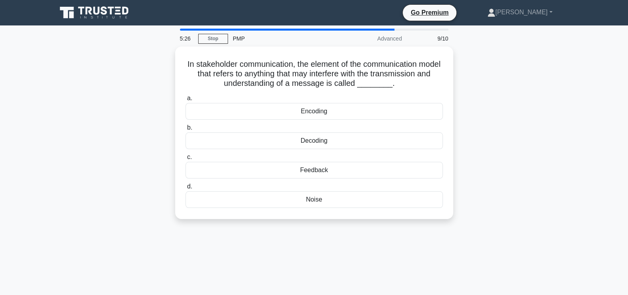
drag, startPoint x: 423, startPoint y: 84, endPoint x: 174, endPoint y: 64, distance: 250.0
click at [174, 64] on div "In stakeholder communication, the element of the communication model that refer…" at bounding box center [314, 137] width 525 height 182
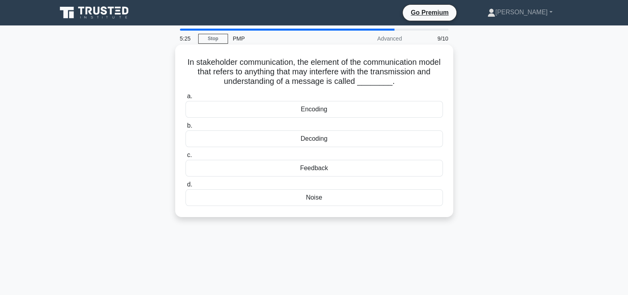
copy h5 "In stakeholder communication, the element of the communication model that refer…"
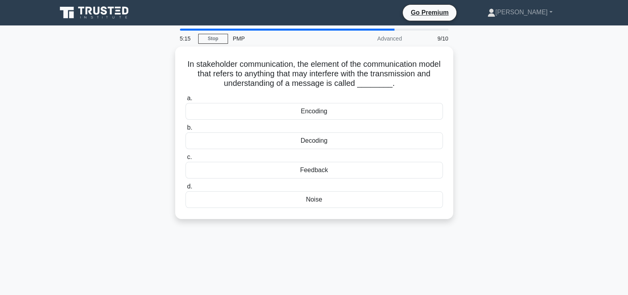
click at [369, 230] on div "5:15 Stop PMP Advanced 9/10 In stakeholder communication, the element of the co…" at bounding box center [314, 227] width 525 height 397
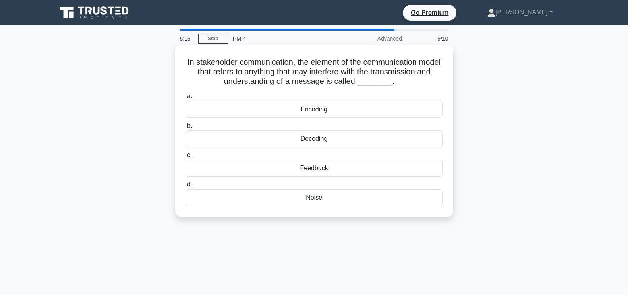
click at [369, 198] on div "Noise" at bounding box center [315, 197] width 258 height 17
click at [186, 187] on input "d. Noise" at bounding box center [186, 184] width 0 height 5
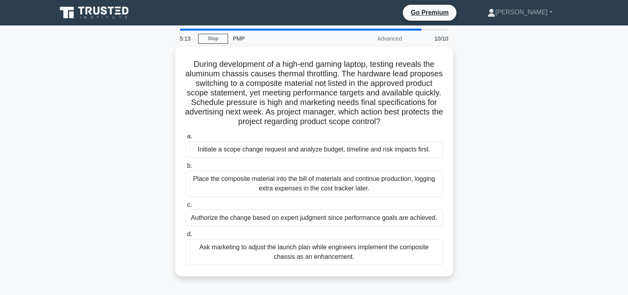
scroll to position [14, 0]
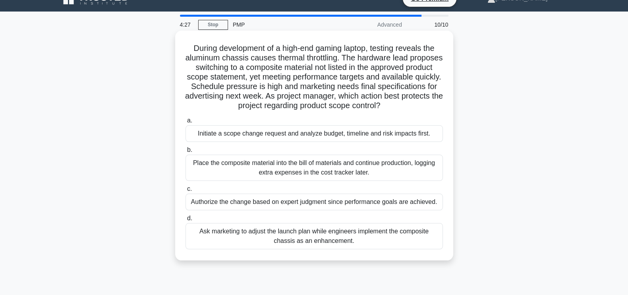
click at [393, 136] on div "Initiate a scope change request and analyze budget, timeline and risk impacts f…" at bounding box center [315, 133] width 258 height 17
click at [186, 123] on input "a. Initiate a scope change request and analyze budget, timeline and risk impact…" at bounding box center [186, 120] width 0 height 5
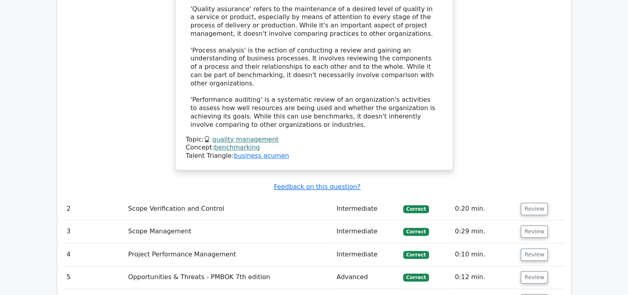
scroll to position [1112, 0]
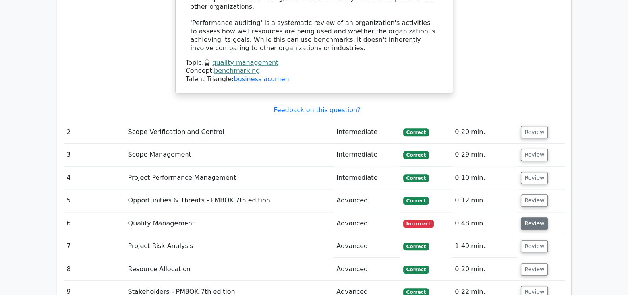
click at [533, 217] on button "Review" at bounding box center [534, 223] width 27 height 12
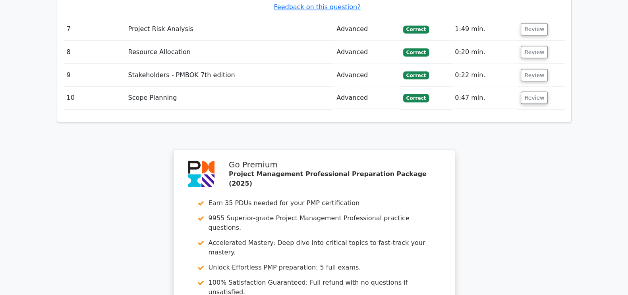
scroll to position [1952, 0]
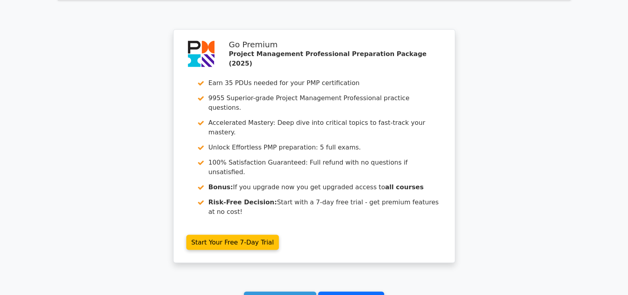
click at [342, 292] on link "Go to your profile" at bounding box center [351, 299] width 66 height 15
